Goal: Check status: Check status

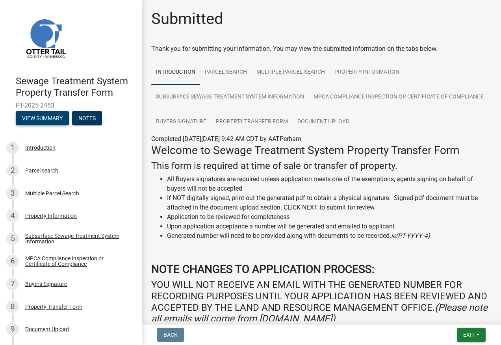
click at [44, 116] on button "View Summary" at bounding box center [42, 118] width 53 height 14
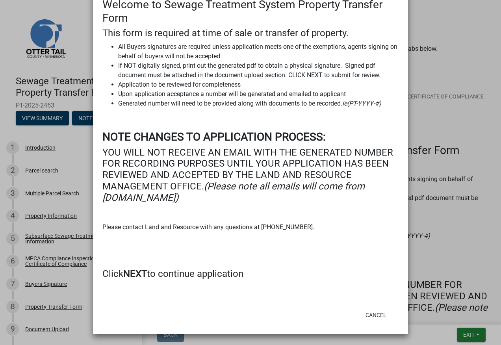
scroll to position [163, 0]
click at [163, 274] on h4 "Click NEXT to continue application" at bounding box center [250, 273] width 296 height 11
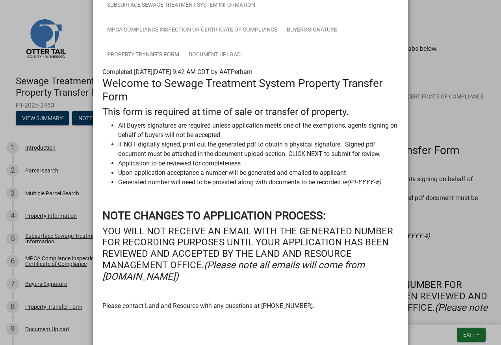
scroll to position [0, 0]
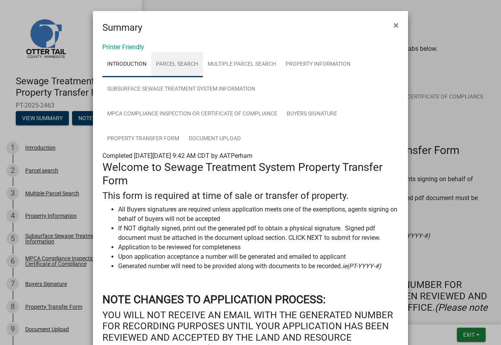
click at [177, 67] on link "Parcel search" at bounding box center [177, 64] width 52 height 25
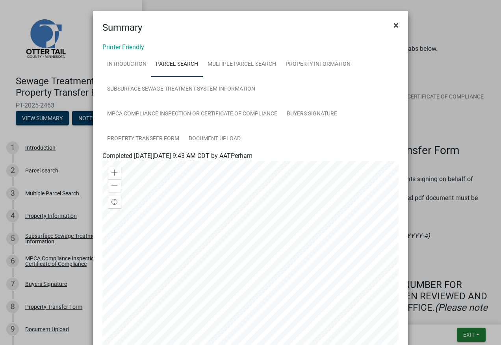
click at [393, 23] on span "×" at bounding box center [395, 25] width 5 height 11
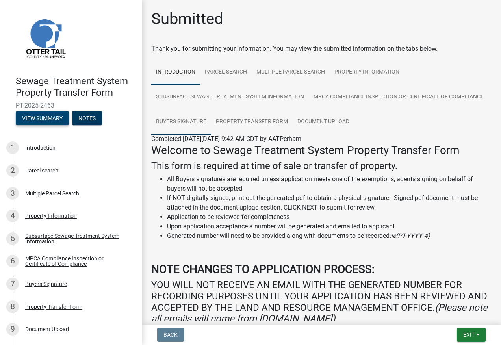
scroll to position [39, 0]
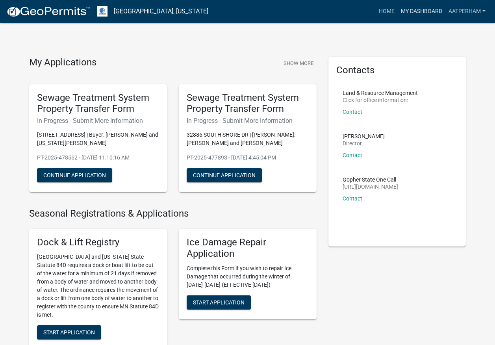
click at [415, 13] on link "My Dashboard" at bounding box center [422, 11] width 48 height 15
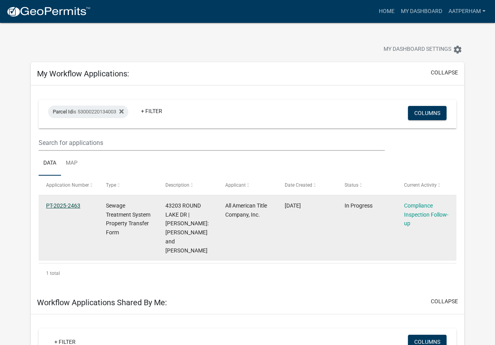
click at [64, 206] on link "PT-2025-2463" at bounding box center [63, 205] width 34 height 6
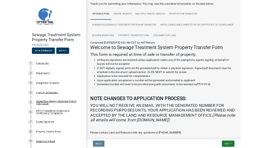
scroll to position [151, 0]
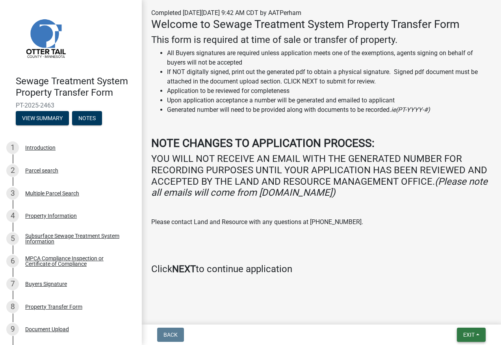
click at [478, 335] on button "Exit" at bounding box center [471, 335] width 29 height 14
click at [446, 311] on button "Save & Exit" at bounding box center [453, 314] width 63 height 19
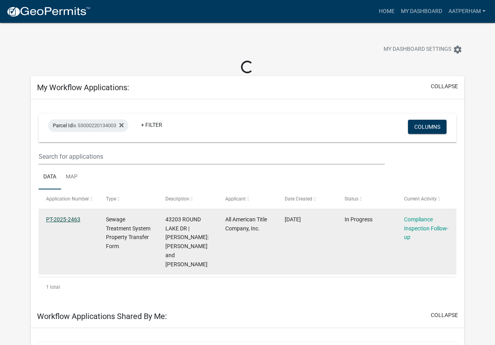
click at [67, 216] on link "PT-2025-2463" at bounding box center [63, 219] width 34 height 6
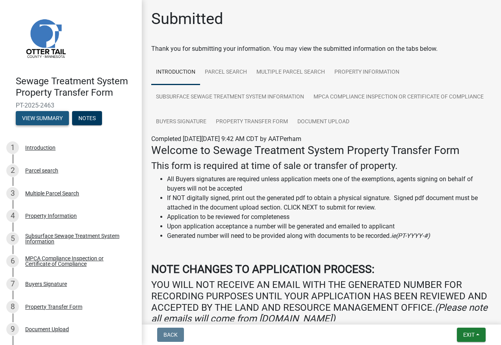
click at [48, 119] on button "View Summary" at bounding box center [42, 118] width 53 height 14
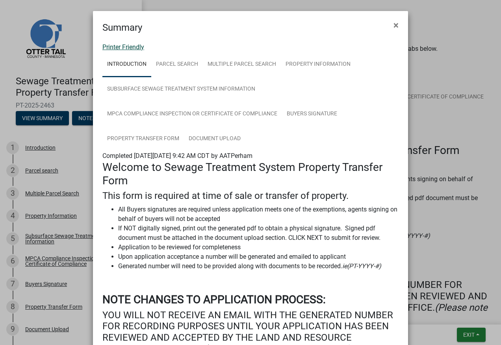
click at [127, 45] on link "Printer Friendly" at bounding box center [123, 46] width 42 height 7
click at [393, 24] on span "×" at bounding box center [395, 25] width 5 height 11
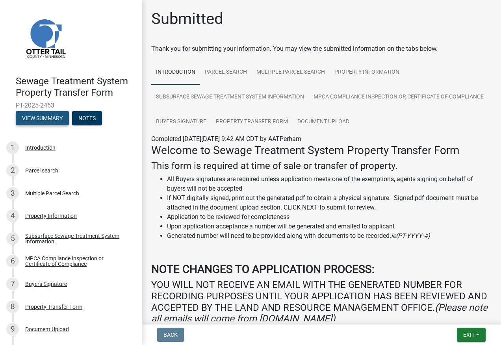
click at [44, 124] on button "View Summary" at bounding box center [42, 118] width 53 height 14
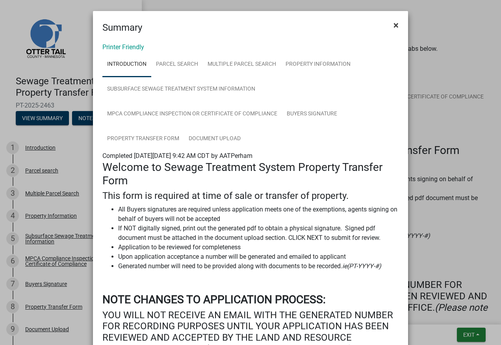
click at [393, 23] on span "×" at bounding box center [395, 25] width 5 height 11
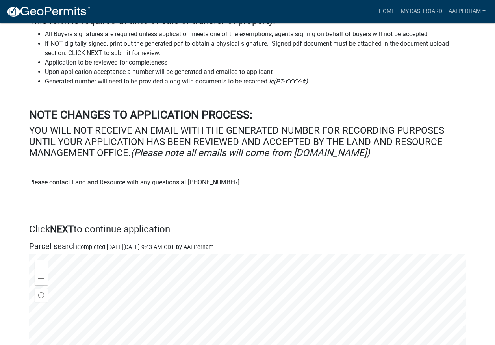
scroll to position [276, 0]
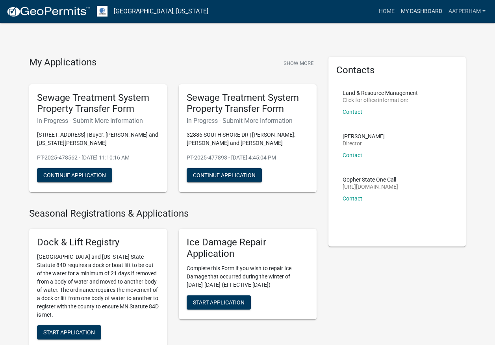
click at [422, 9] on link "My Dashboard" at bounding box center [422, 11] width 48 height 15
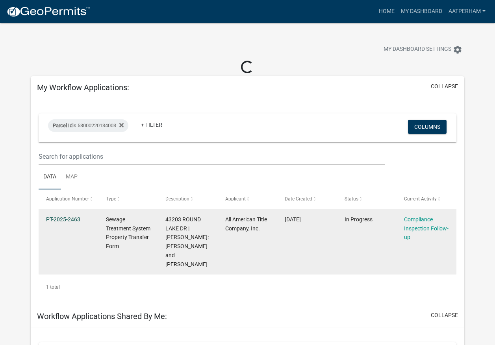
click at [65, 220] on link "PT-2025-2463" at bounding box center [63, 219] width 34 height 6
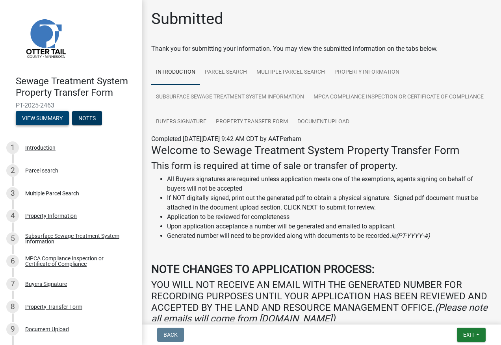
click at [37, 116] on button "View Summary" at bounding box center [42, 118] width 53 height 14
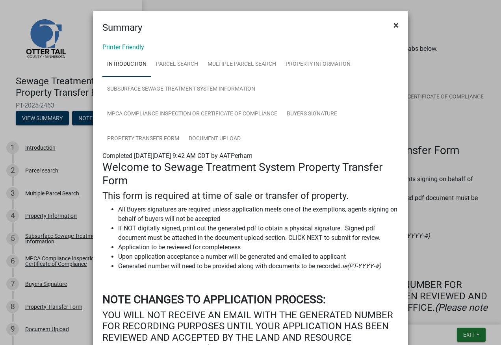
click at [396, 28] on button "×" at bounding box center [396, 25] width 18 height 22
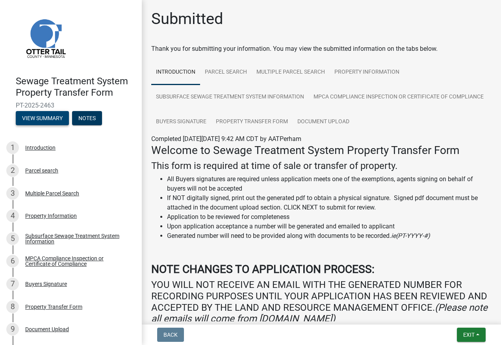
click at [45, 119] on button "View Summary" at bounding box center [42, 118] width 53 height 14
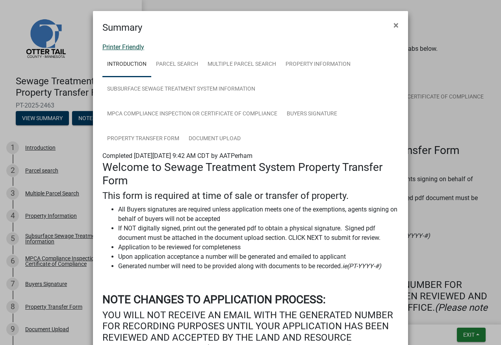
click at [122, 49] on link "Printer Friendly" at bounding box center [123, 46] width 42 height 7
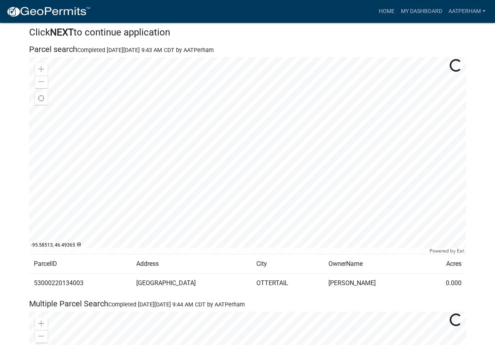
scroll to position [118, 0]
